Goal: Task Accomplishment & Management: Use online tool/utility

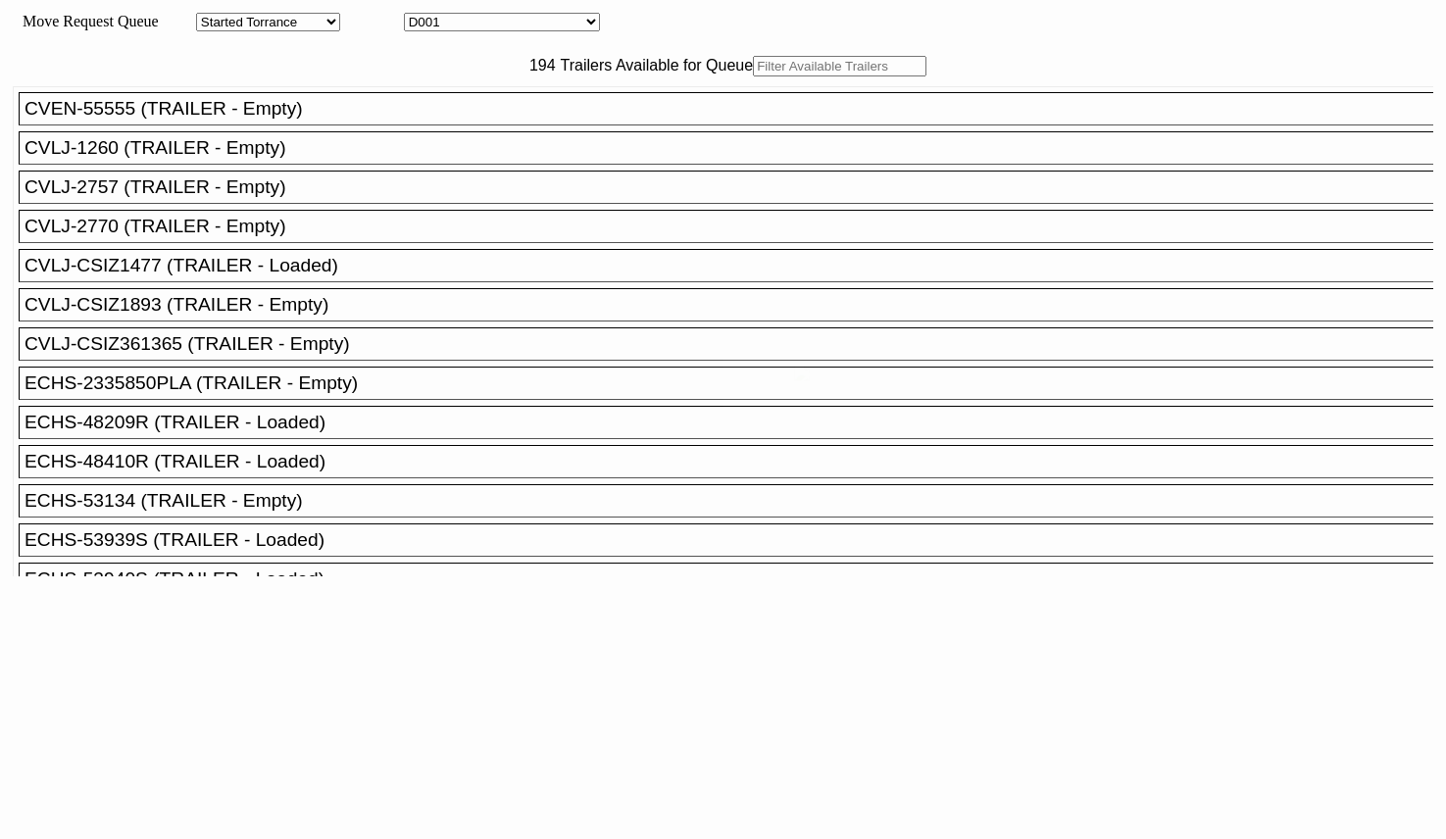
click at [447, 111] on body "Move Request Queue Area Started Torrance Lost Torrance Appt Torrance Bobtail B1…" at bounding box center [723, 331] width 1431 height 646
click at [753, 76] on input "text" at bounding box center [840, 66] width 174 height 21
paste input "TCNU5161554"
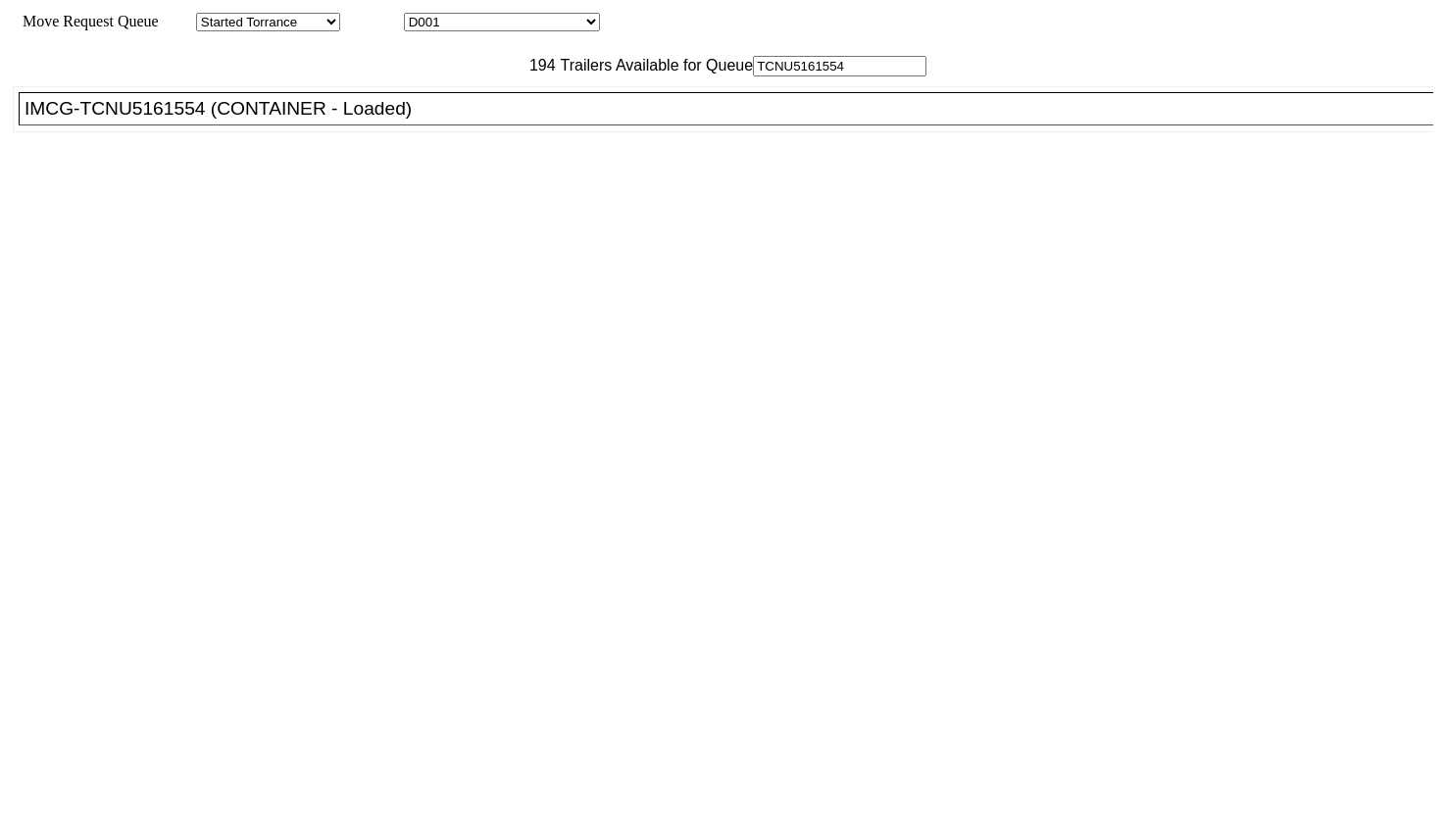
type input "TCNU5161554"
click at [399, 120] on div "IMCG-TCNU5161554 (CONTAINER - Loaded)" at bounding box center [735, 109] width 1421 height 22
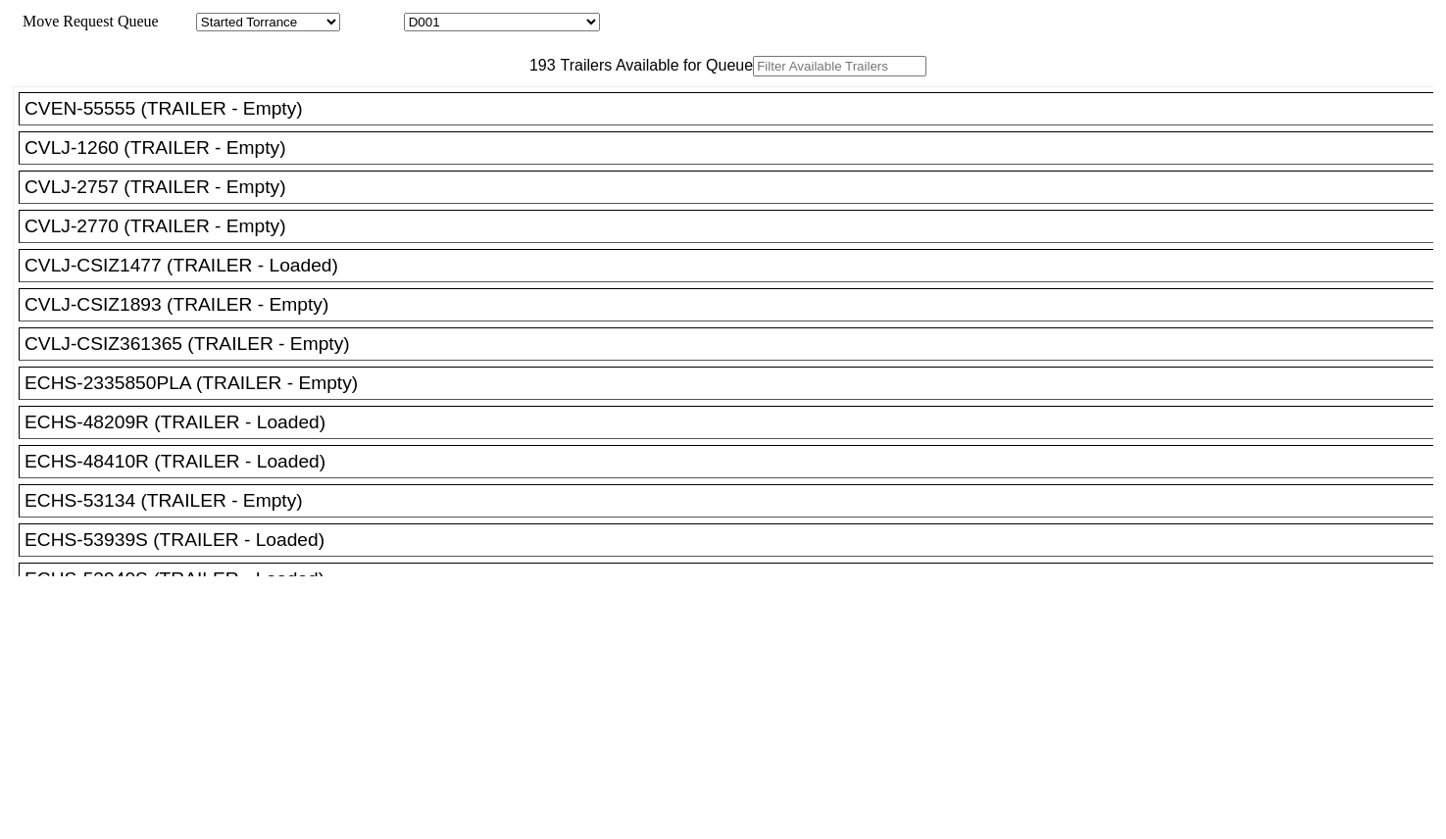
click at [753, 76] on input "text" at bounding box center [840, 66] width 174 height 21
paste input "MRKU0985894"
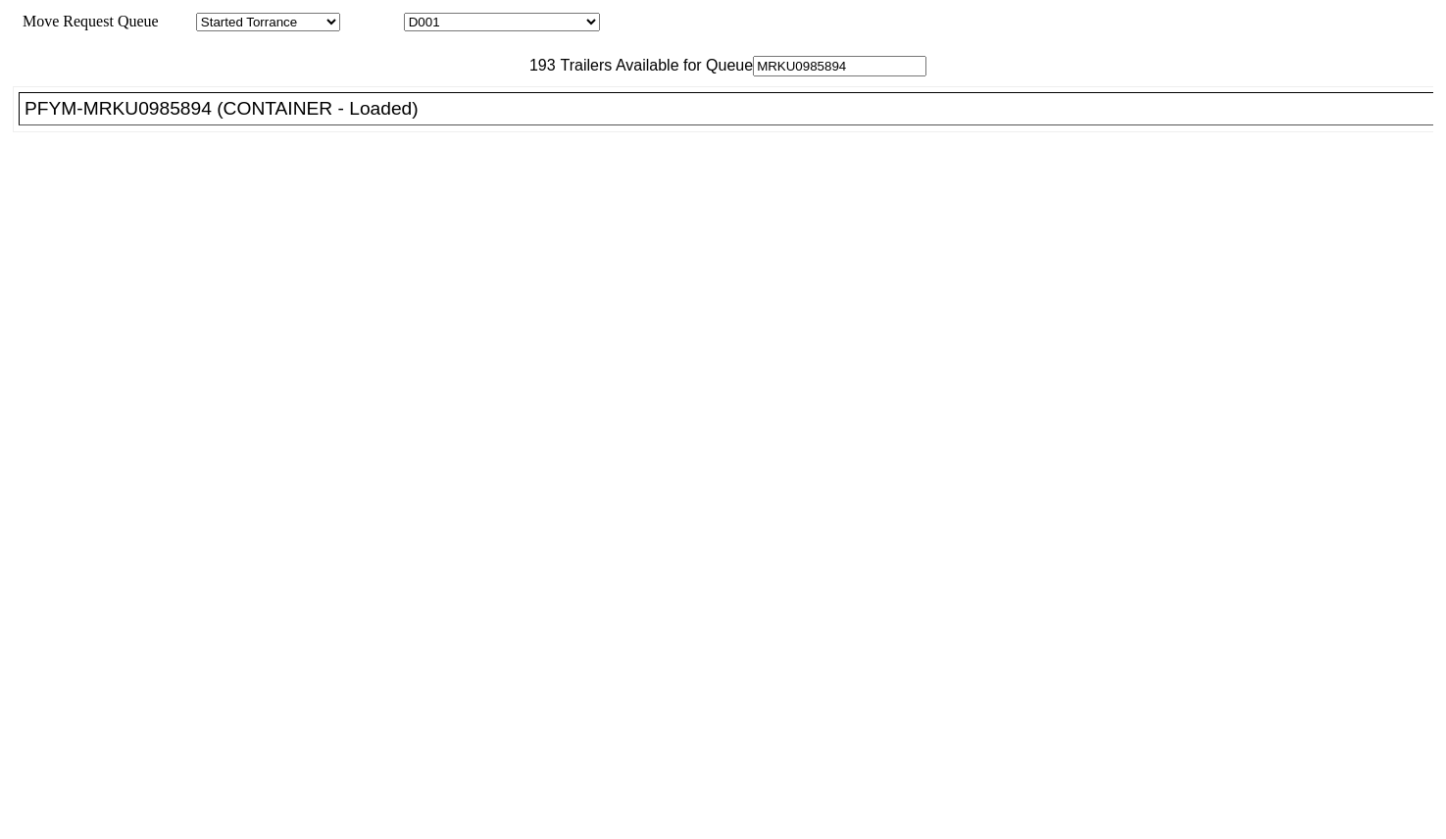
type input "MRKU0985894"
click at [431, 120] on div "PFYM-MRKU0985894 (CONTAINER - Loaded)" at bounding box center [735, 109] width 1421 height 22
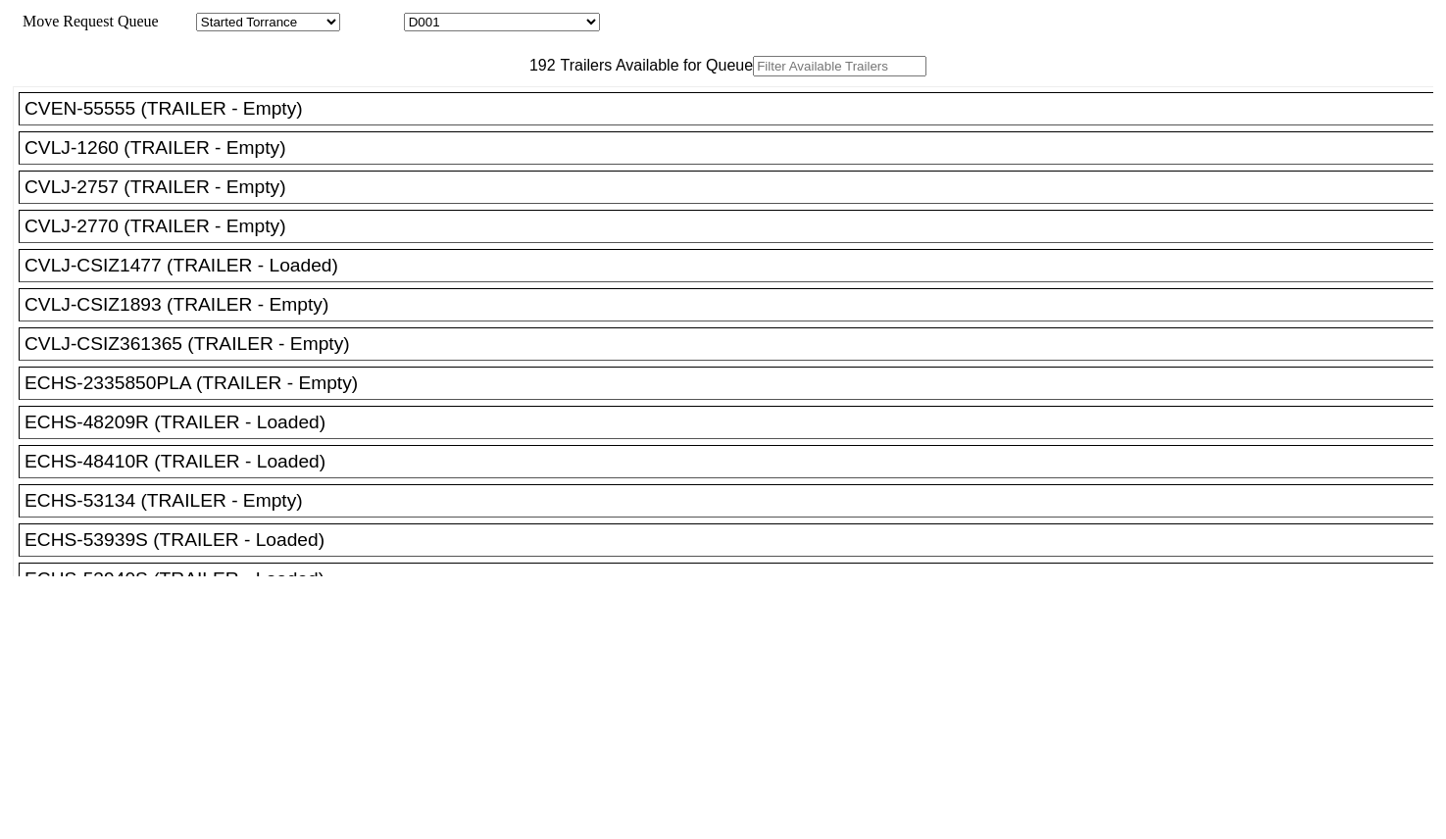
click at [753, 76] on input "text" at bounding box center [840, 66] width 174 height 21
type input "us"
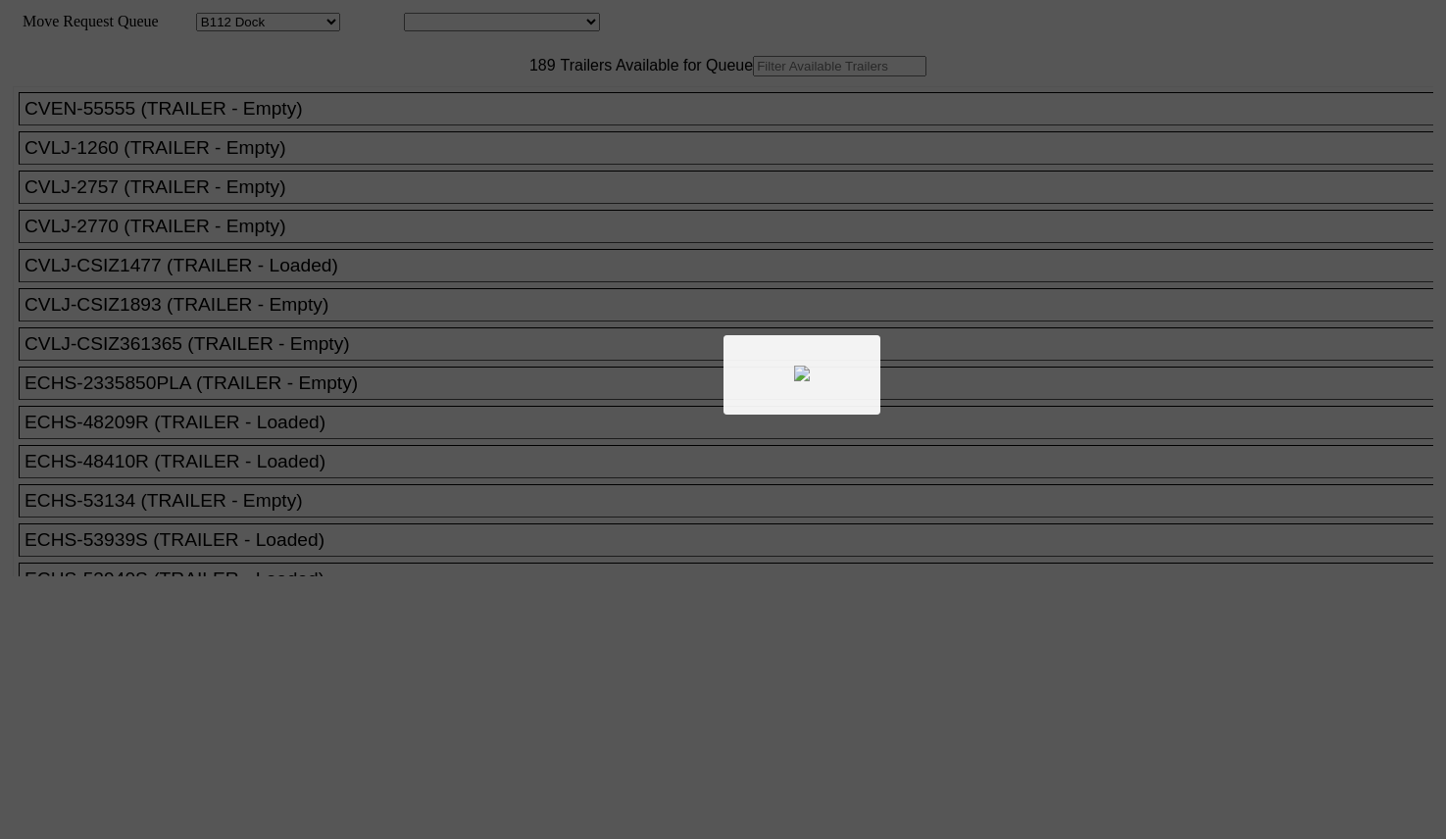
select select "121"
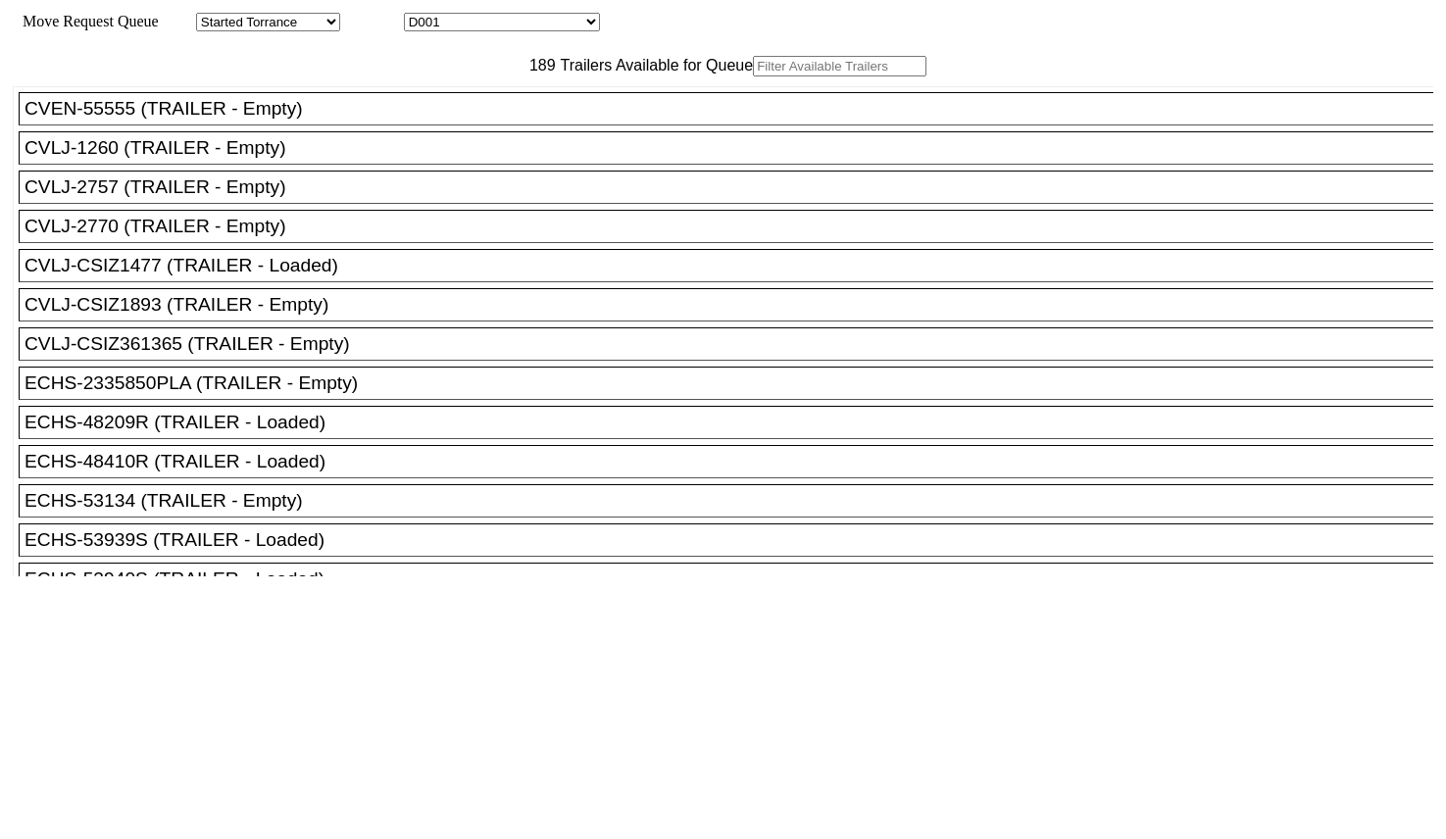
click at [753, 76] on input "text" at bounding box center [840, 66] width 174 height 21
paste input "UMXU635350"
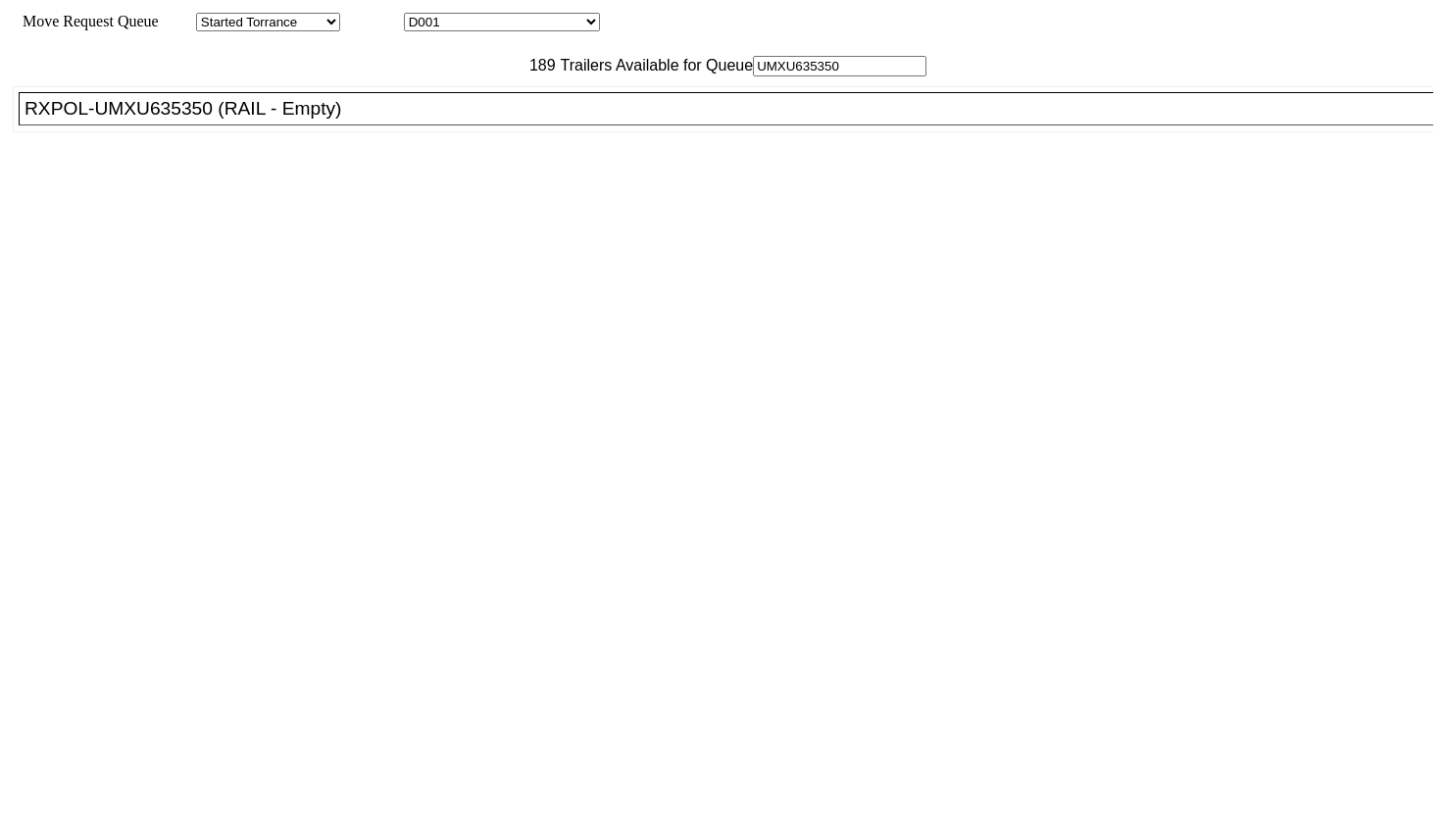
type input "UMXU635350"
click at [492, 120] on div "RXPOL-UMXU635350 (RAIL - Empty)" at bounding box center [735, 109] width 1421 height 22
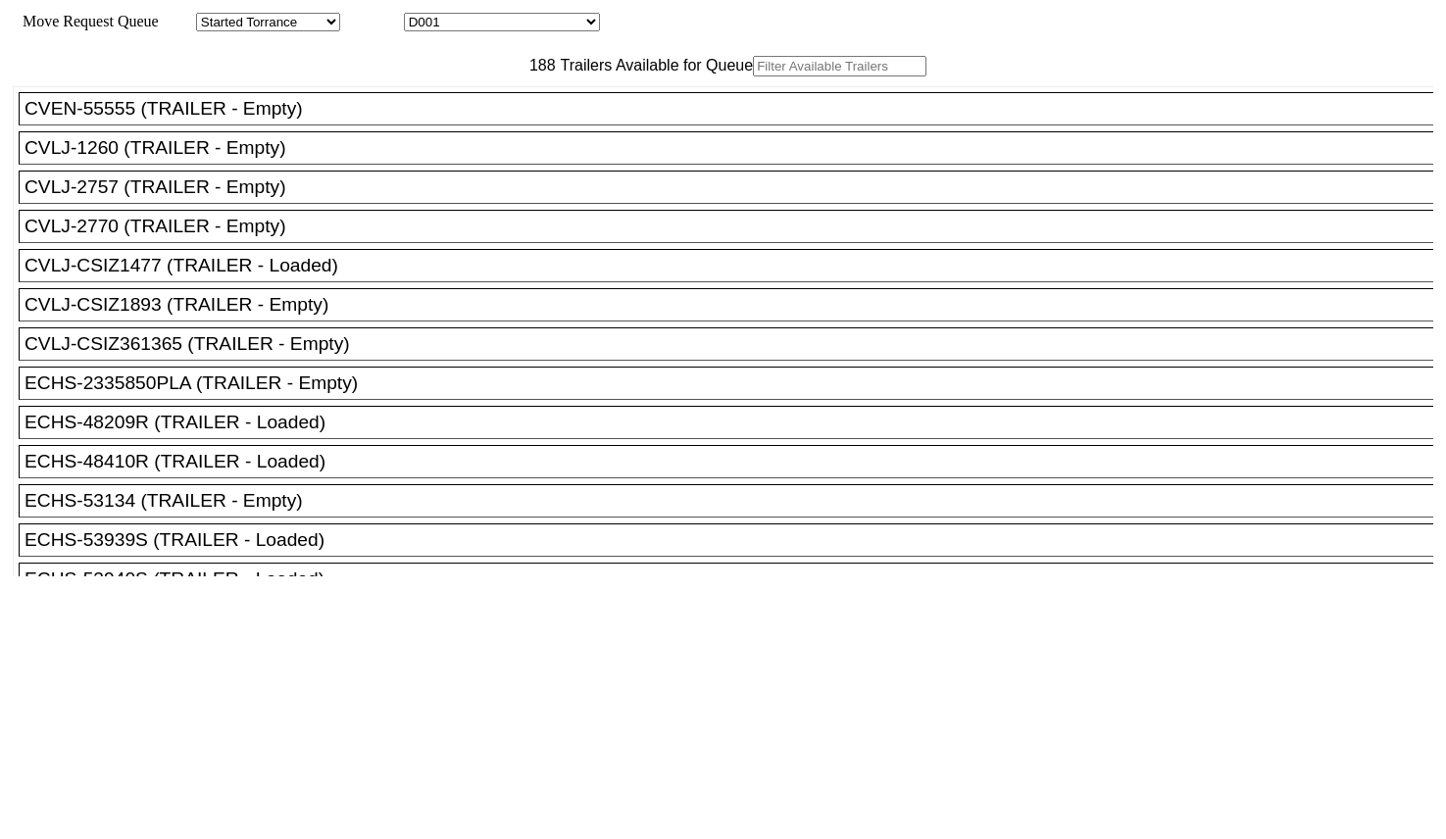
click at [753, 76] on input "text" at bounding box center [840, 66] width 174 height 21
paste input "4211"
type input "4211"
click at [490, 106] on div at bounding box center [723, 419] width 1446 height 839
click at [753, 76] on input "text" at bounding box center [840, 66] width 174 height 21
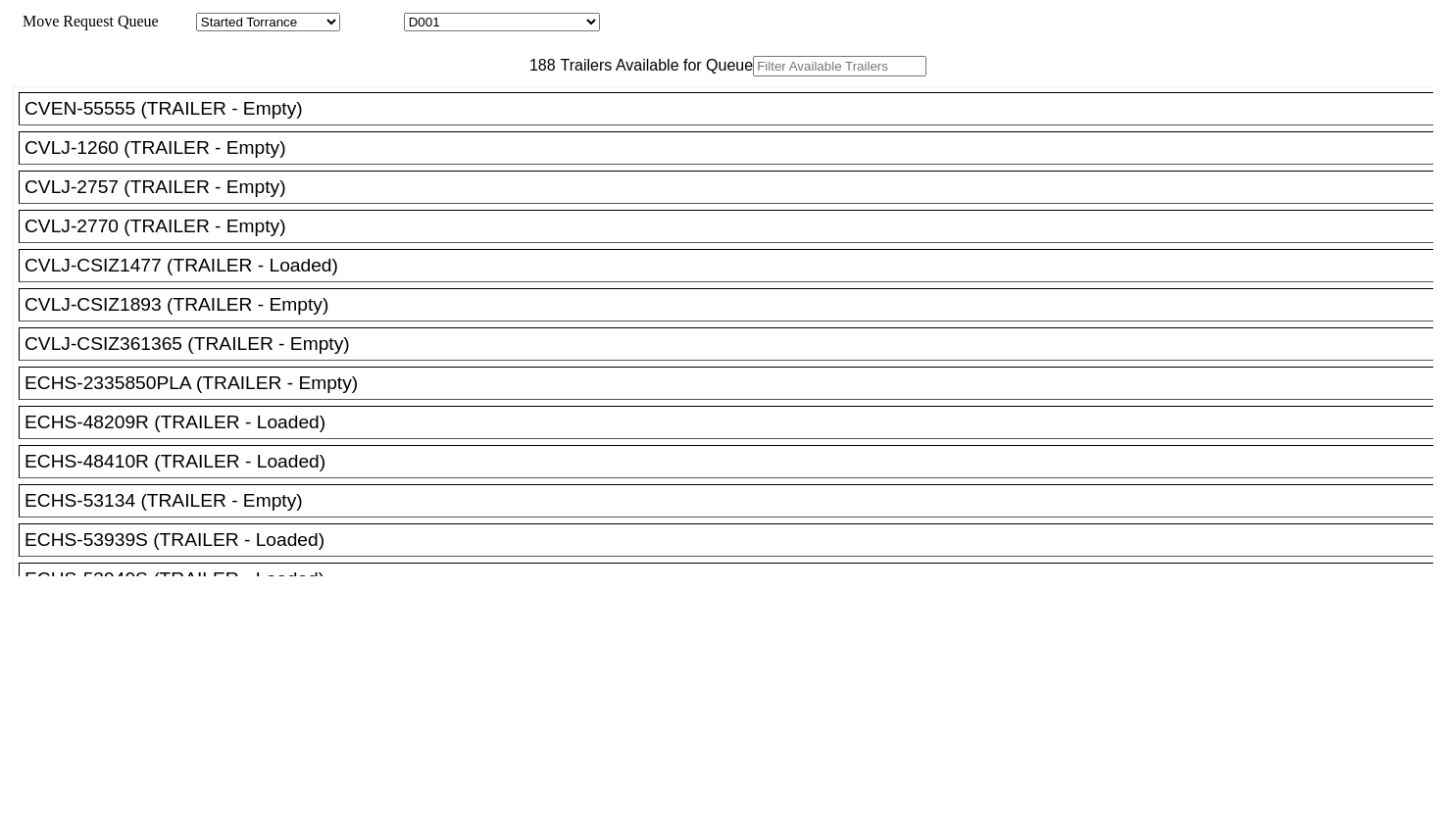
paste input "4211"
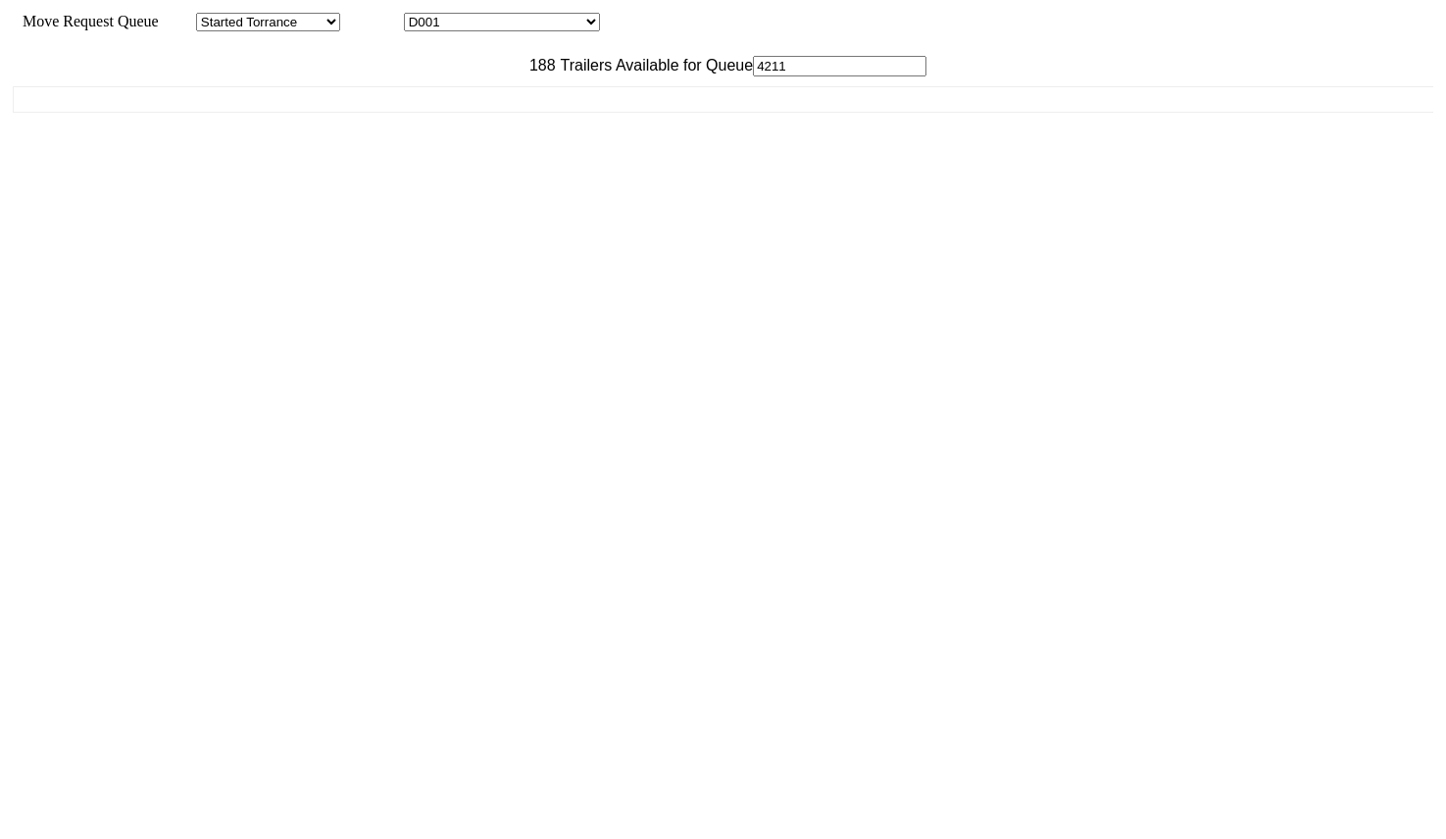
type input "4211"
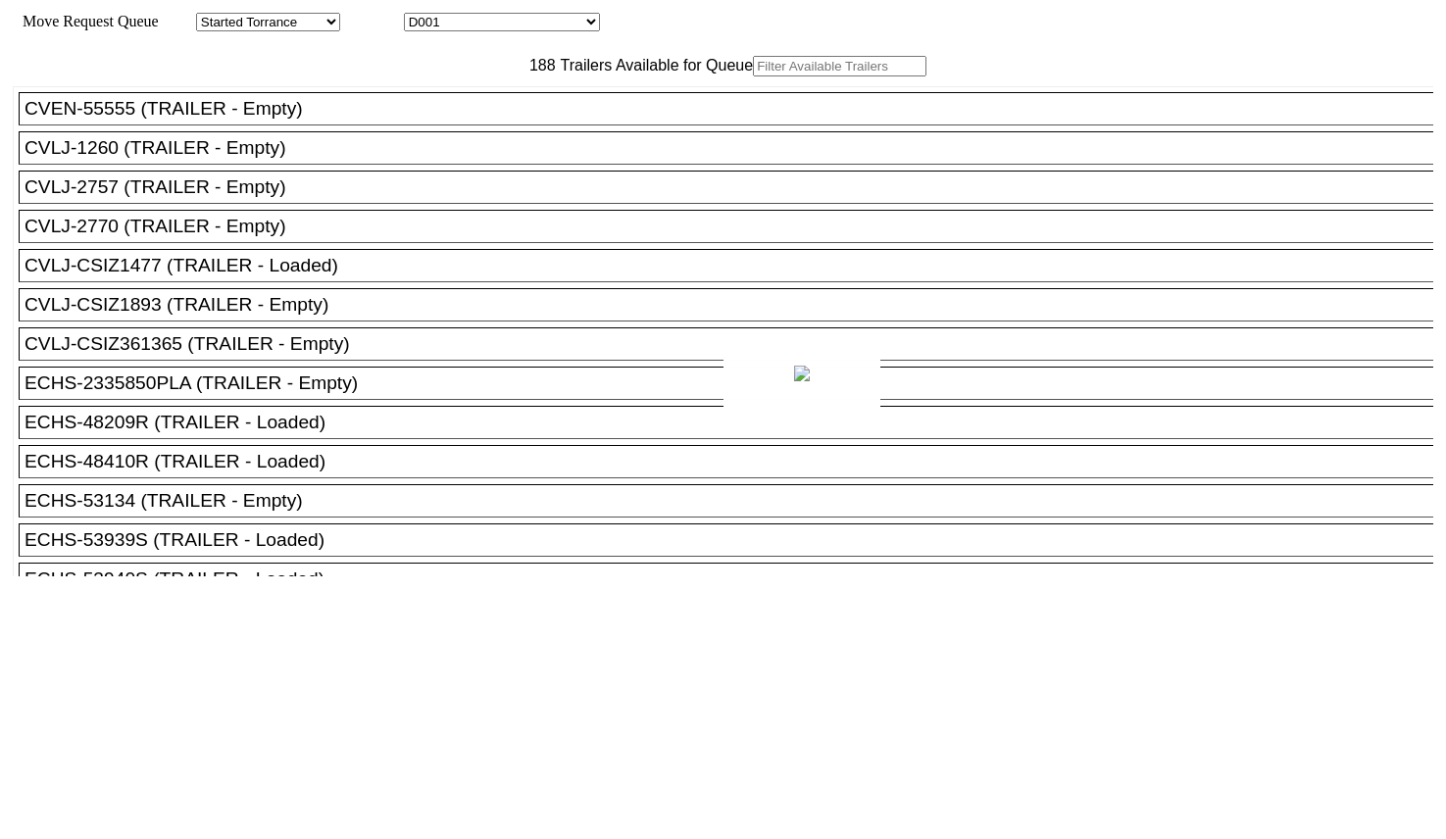
click at [476, 110] on div at bounding box center [723, 419] width 1446 height 839
click at [753, 76] on input "text" at bounding box center [840, 66] width 174 height 21
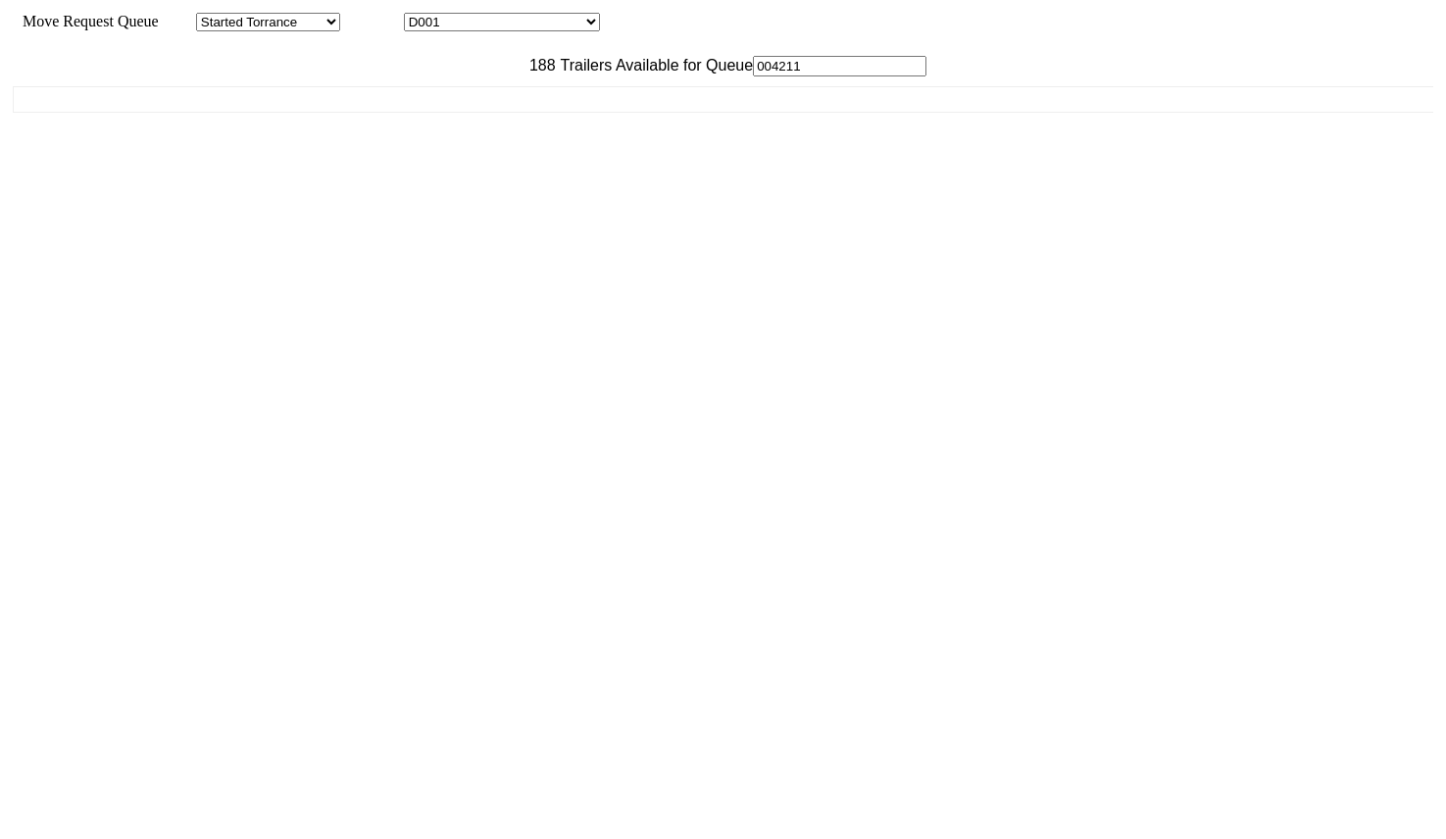
type input "004211"
click at [451, 204] on div "CVEN-55555 (TRAILER - Empty) CVLJ-1260 (TRAILER - Empty) CVLJ-2757 (TRAILER - E…" at bounding box center [723, 326] width 1421 height 500
click at [452, 196] on div "CVEN-55555 (TRAILER - Empty) CVLJ-1260 (TRAILER - Empty) CVLJ-2757 (TRAILER - E…" at bounding box center [723, 326] width 1421 height 500
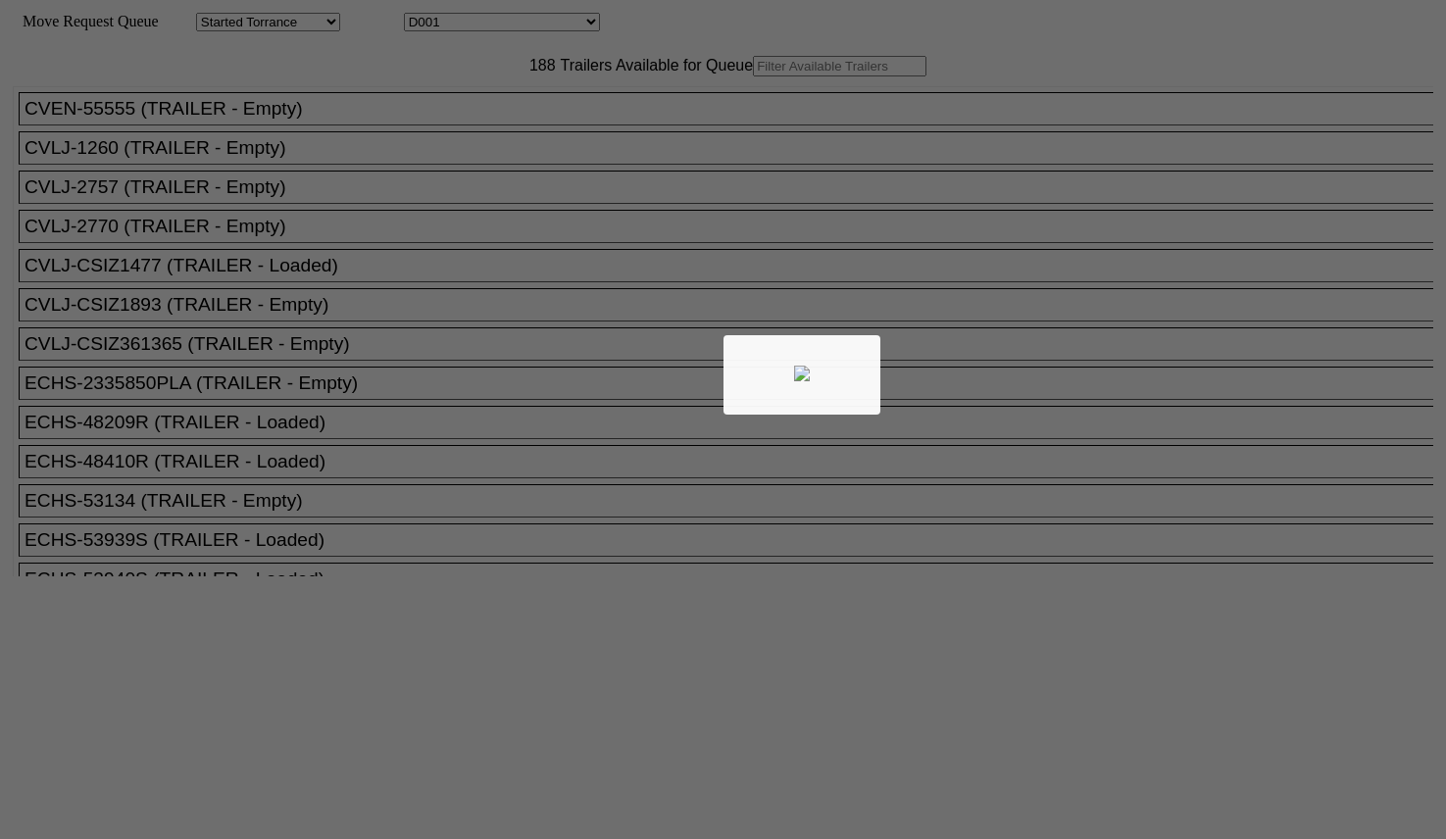
click at [417, 111] on div at bounding box center [723, 419] width 1446 height 839
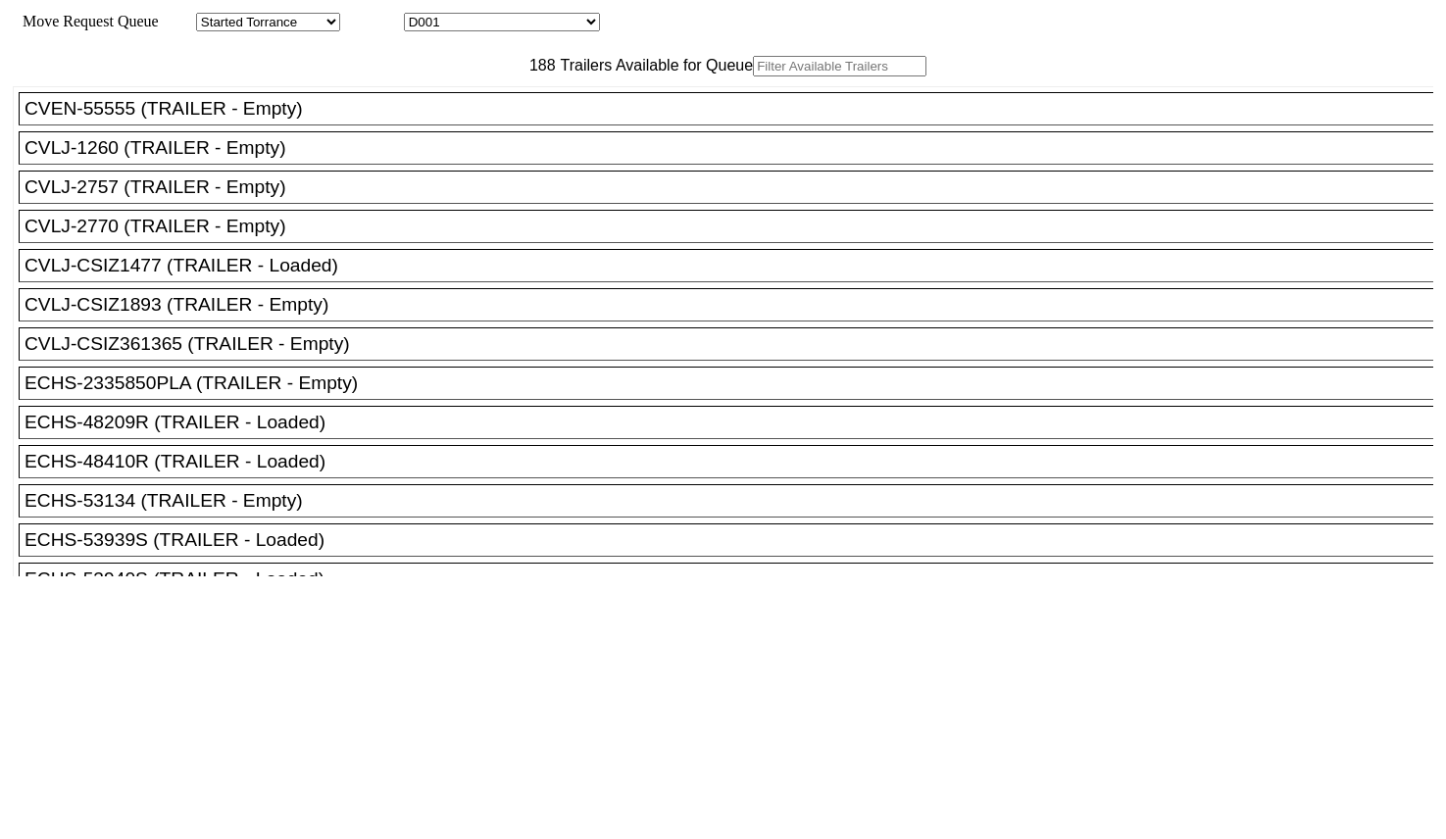
click at [753, 76] on input "text" at bounding box center [840, 66] width 174 height 21
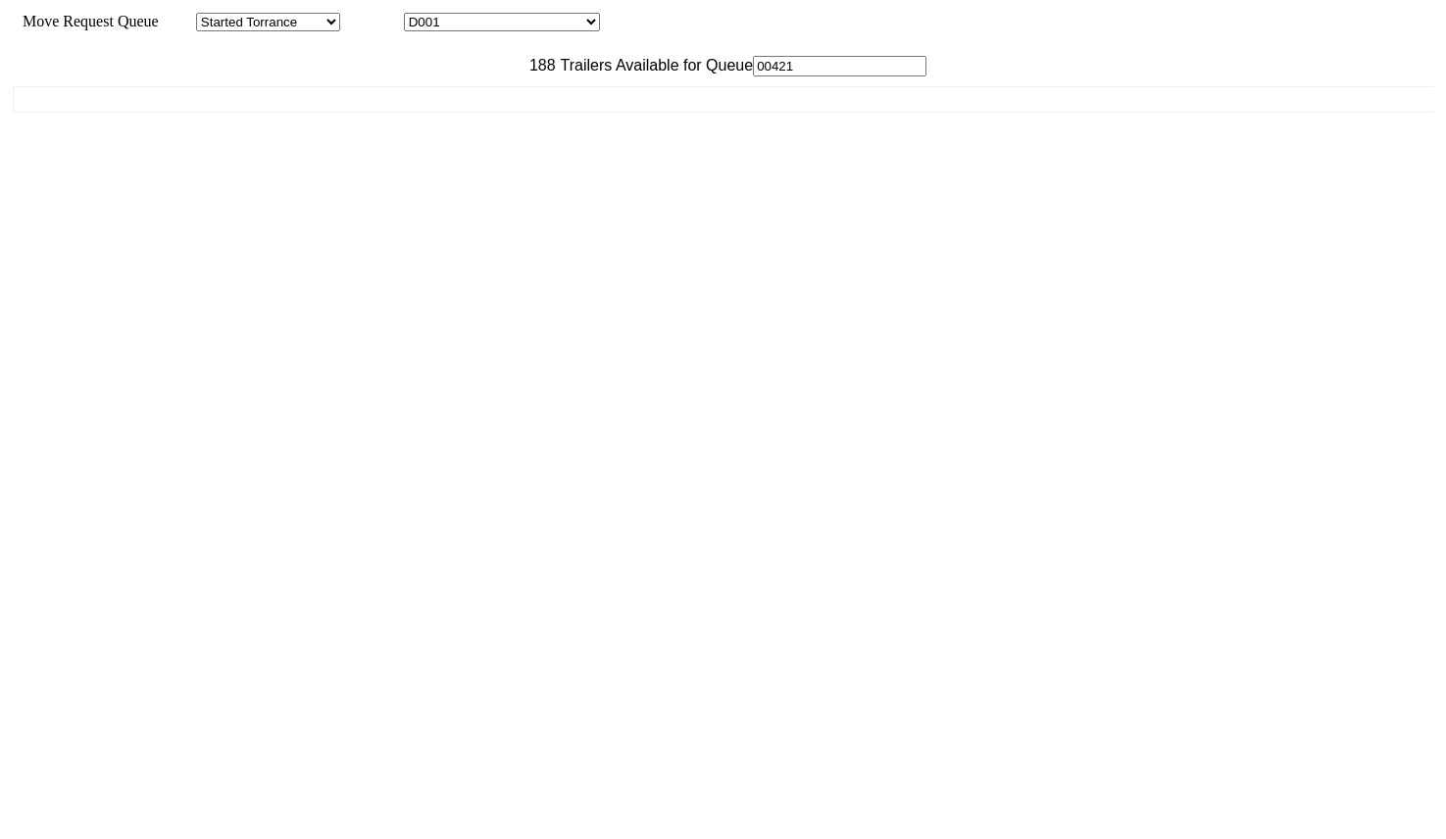
type input "004211"
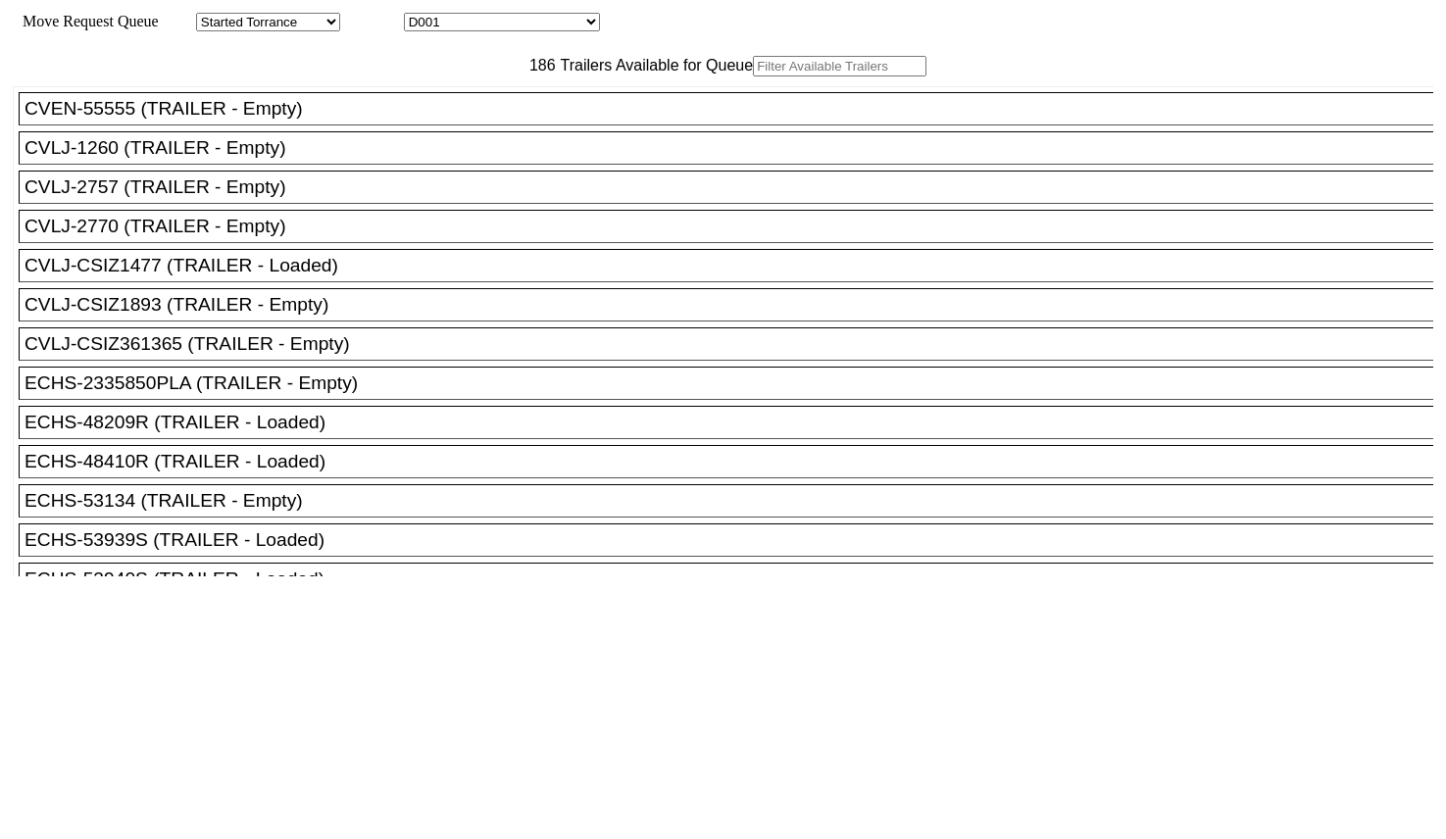
click at [753, 76] on input "text" at bounding box center [840, 66] width 174 height 21
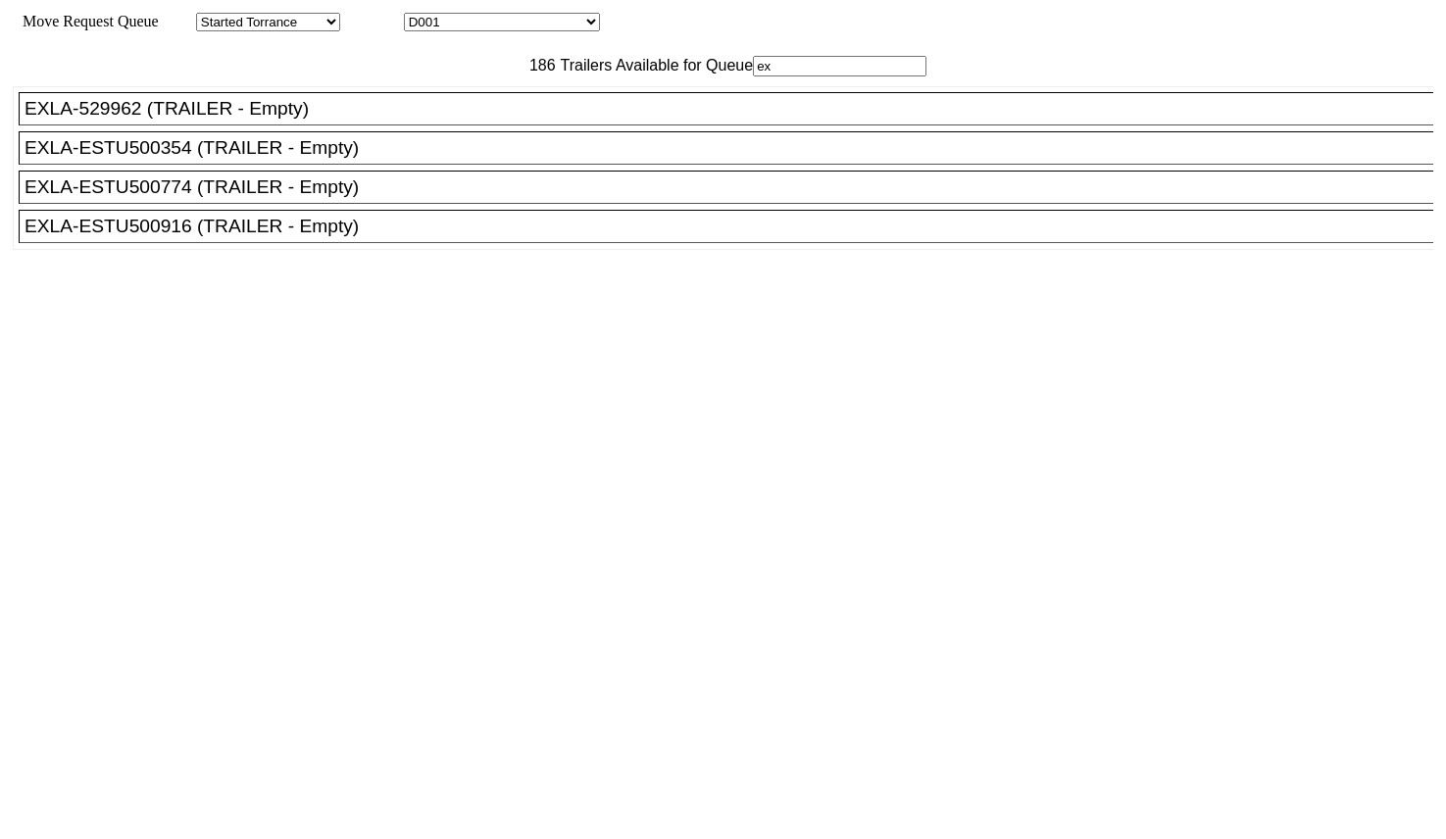
type input "ex"
click at [334, 237] on div "EXLA-ESTU500916 (TRAILER - Empty)" at bounding box center [735, 227] width 1421 height 22
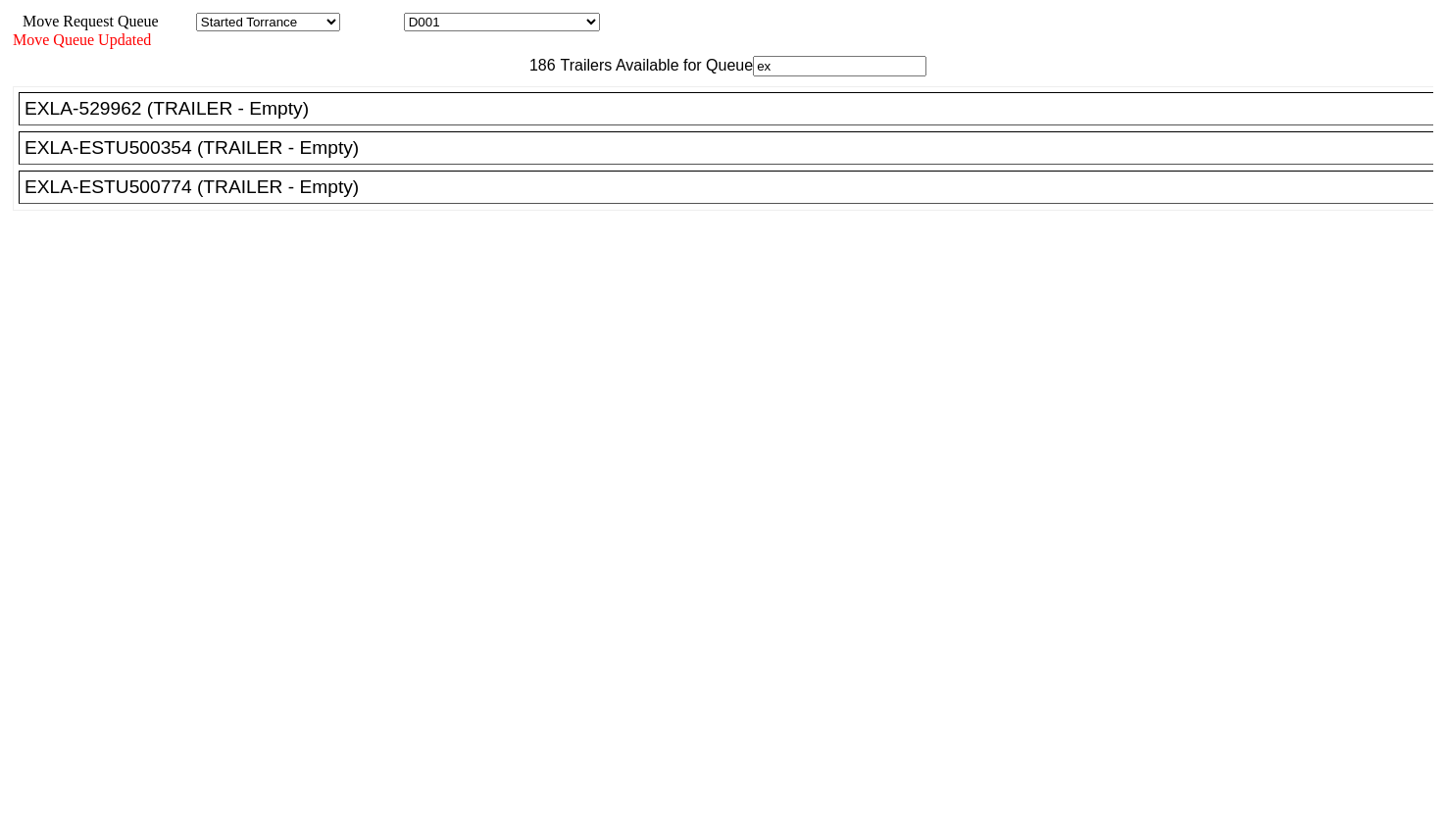
click at [1245, 669] on div "186 Trailers Available for Queue ex CVEN-55555 (TRAILER - Empty) CVLJ-1260 (TRA…" at bounding box center [723, 392] width 1421 height 672
